Goal: Task Accomplishment & Management: Manage account settings

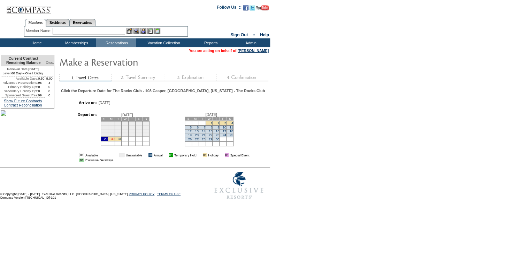
click at [114, 141] on link "30" at bounding box center [112, 138] width 3 height 3
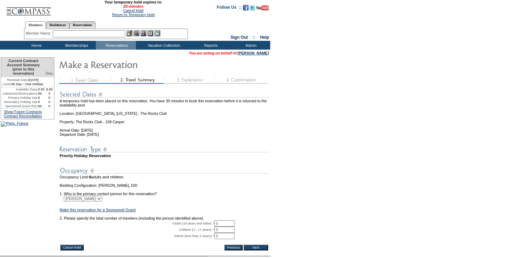
drag, startPoint x: 132, startPoint y: 11, endPoint x: 312, endPoint y: 19, distance: 180.5
click at [132, 11] on link "Cancel Hold" at bounding box center [133, 10] width 20 height 4
